Goal: Information Seeking & Learning: Understand process/instructions

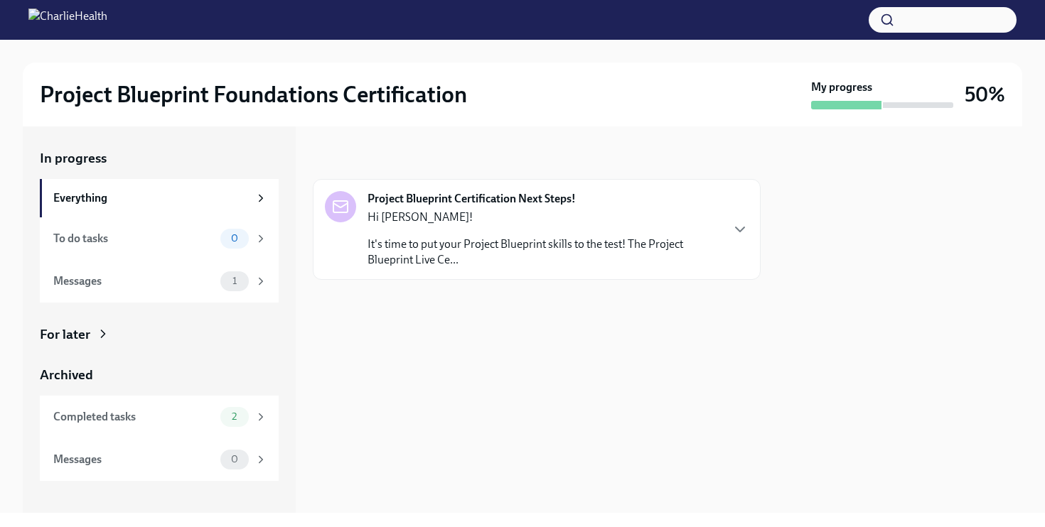
click at [556, 238] on p "It's time to put your Project Blueprint skills to the test! The Project Bluepri…" at bounding box center [543, 252] width 352 height 31
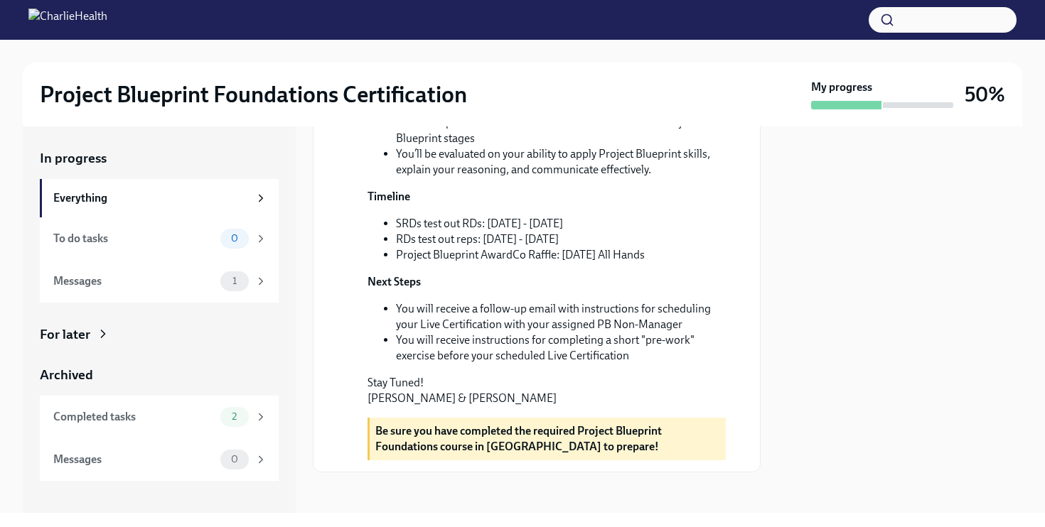
scroll to position [388, 0]
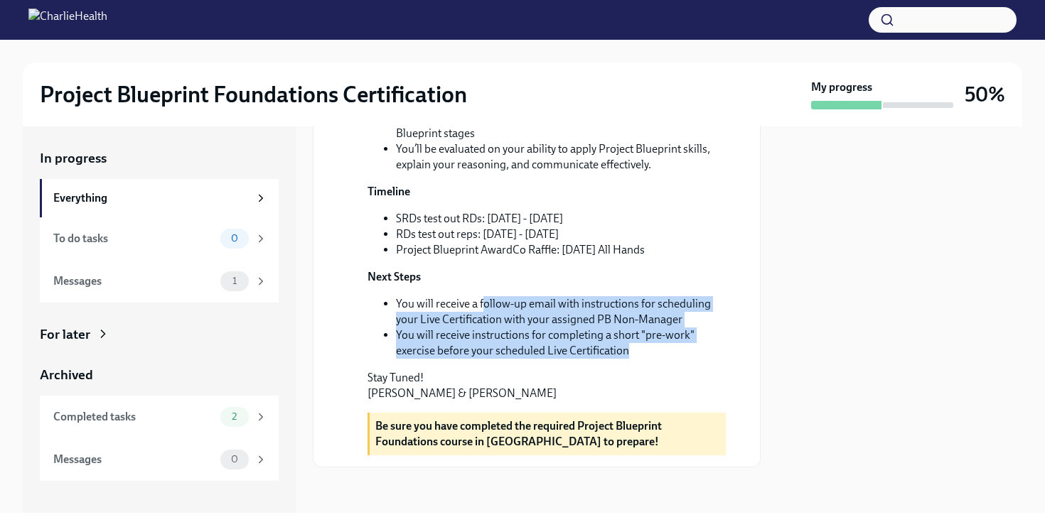
drag, startPoint x: 482, startPoint y: 344, endPoint x: 694, endPoint y: 396, distance: 217.3
click at [694, 359] on ul "You will receive a follow-up email with instructions for scheduling your Live C…" at bounding box center [546, 327] width 358 height 63
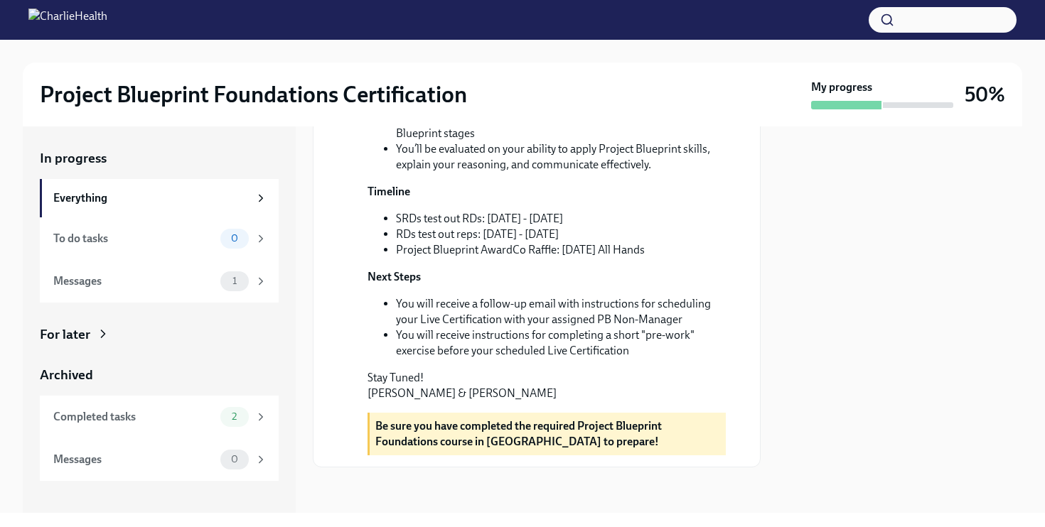
click at [612, 359] on li "You will receive instructions for completing a short "pre-work" exercise before…" at bounding box center [561, 343] width 330 height 31
click at [210, 276] on div "Messages" at bounding box center [133, 282] width 161 height 16
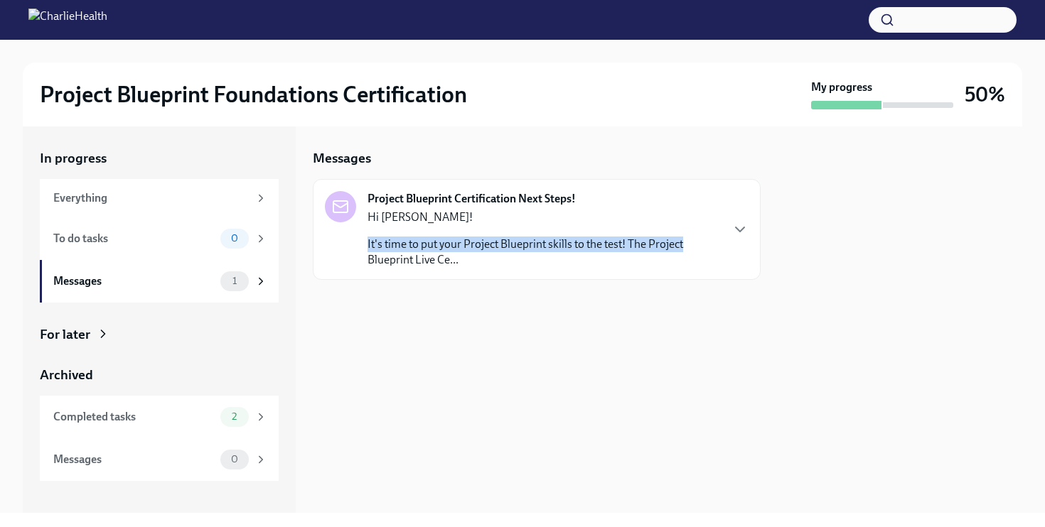
drag, startPoint x: 710, startPoint y: 234, endPoint x: 710, endPoint y: 245, distance: 10.7
click at [710, 245] on div "Hi [PERSON_NAME]! It's time to put your Project Blueprint skills to the test! T…" at bounding box center [543, 239] width 352 height 58
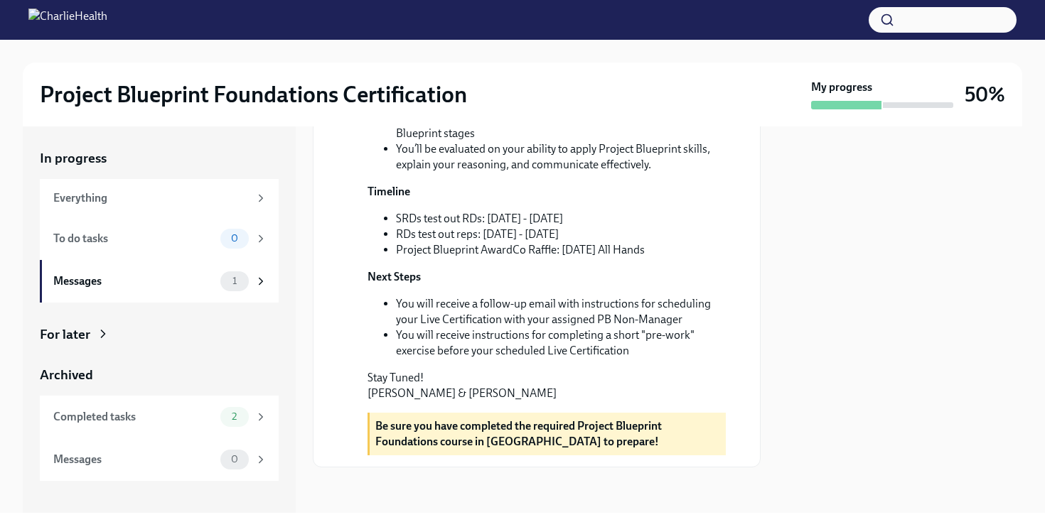
scroll to position [339, 0]
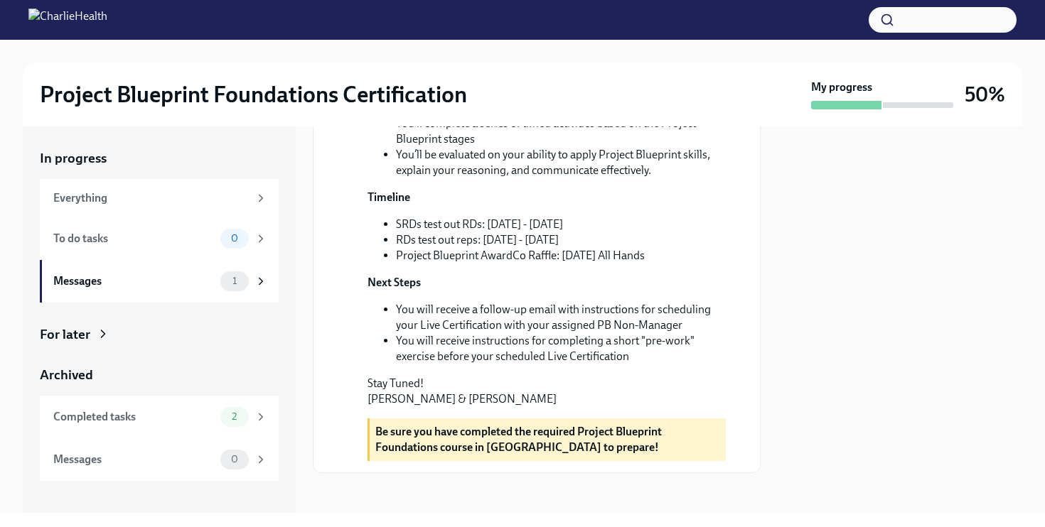
click at [507, 147] on li "You’ll complete a series of timed activities based on the Project Blueprint sta…" at bounding box center [561, 131] width 330 height 31
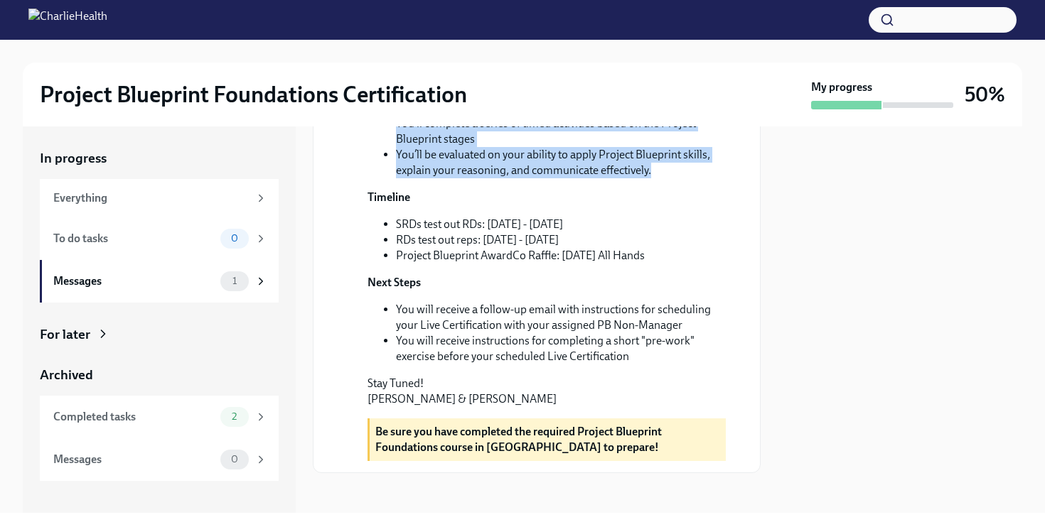
drag, startPoint x: 474, startPoint y: 173, endPoint x: 657, endPoint y: 254, distance: 199.5
click at [657, 178] on ul "You’ll meet live with your assigned PB Non-Manager for a 20-30 minute interacti…" at bounding box center [546, 132] width 358 height 94
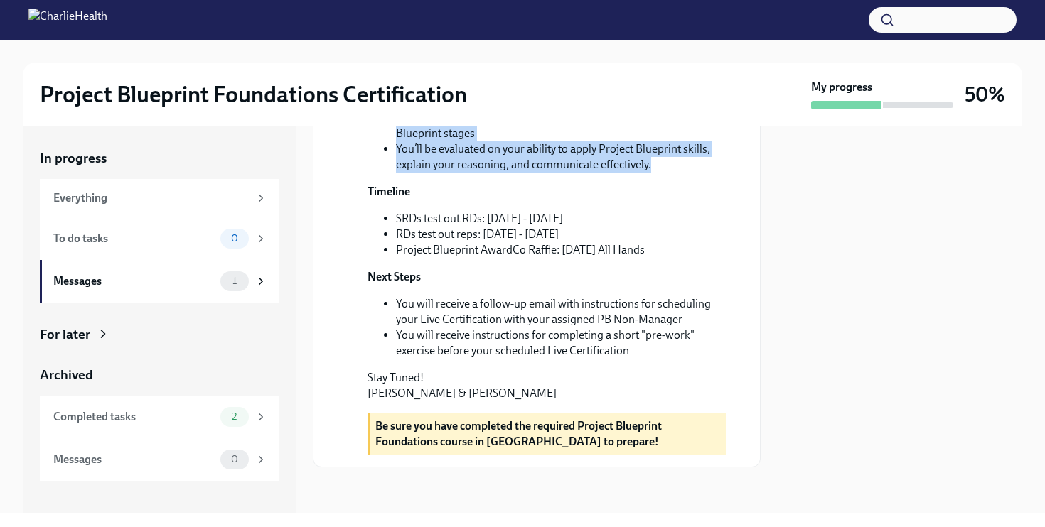
scroll to position [428, 0]
click at [242, 413] on span "2" at bounding box center [234, 416] width 22 height 11
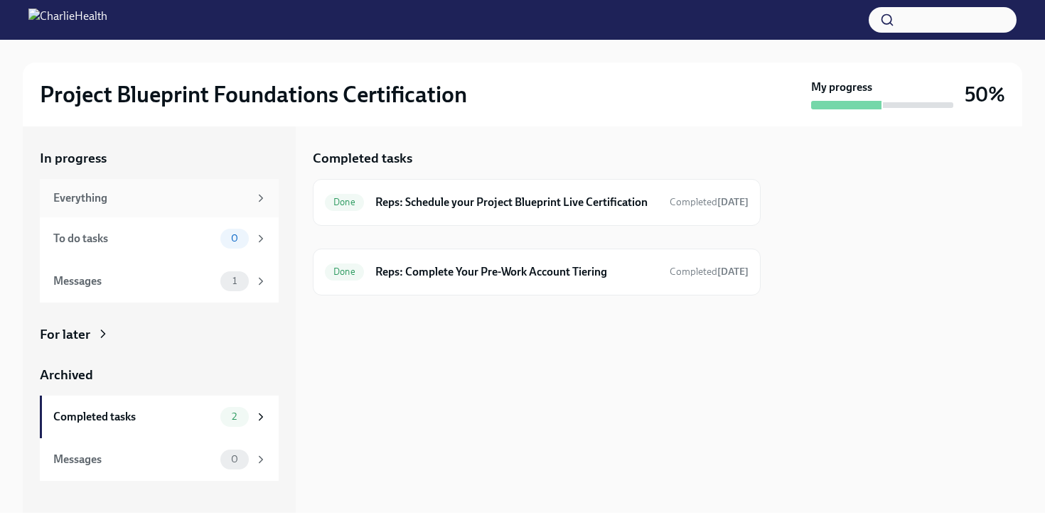
click at [170, 183] on div "Everything" at bounding box center [159, 198] width 239 height 38
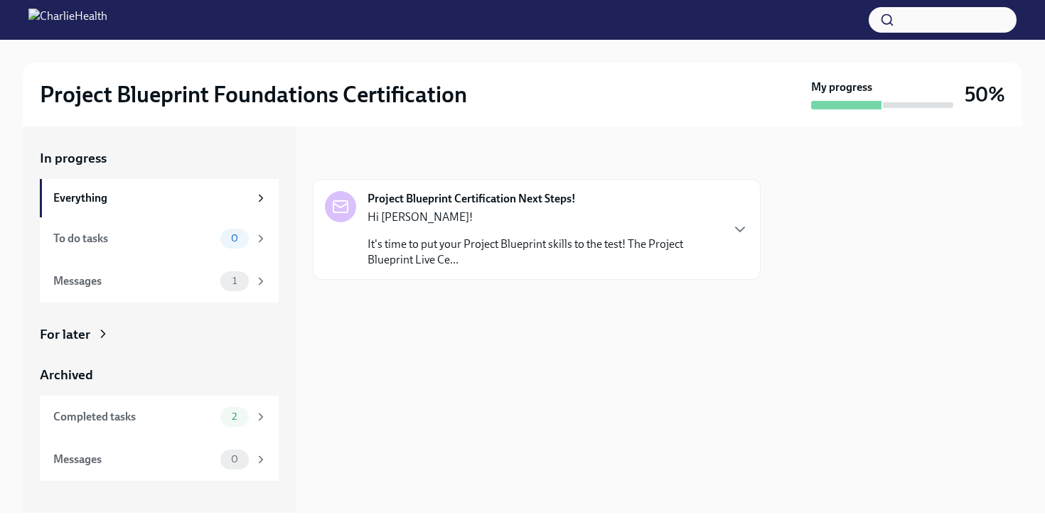
click at [760, 229] on div "In progress Everything To do tasks 0 Messages 1 For later Archived Completed ta…" at bounding box center [522, 319] width 999 height 387
click at [743, 230] on icon "button" at bounding box center [739, 229] width 17 height 17
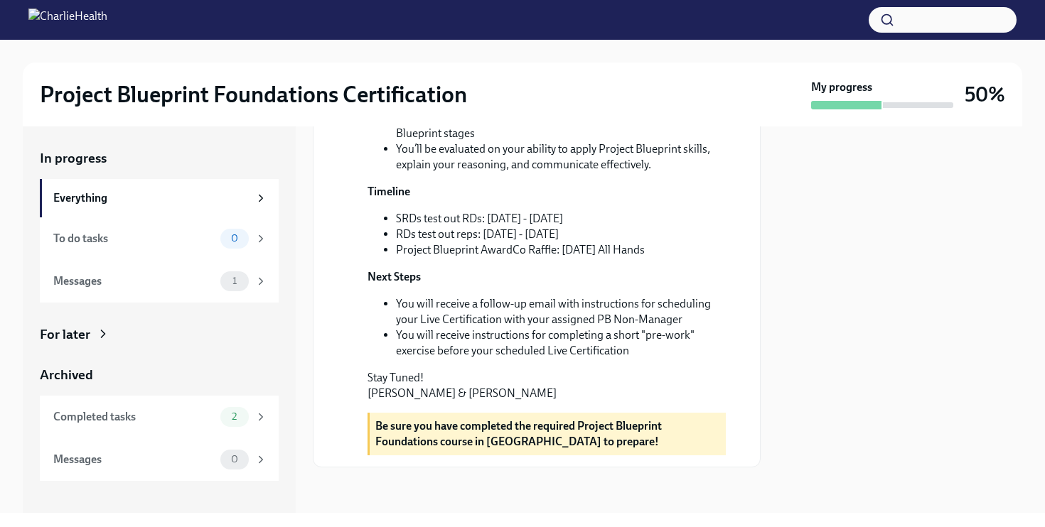
scroll to position [428, 0]
